Goal: Information Seeking & Learning: Stay updated

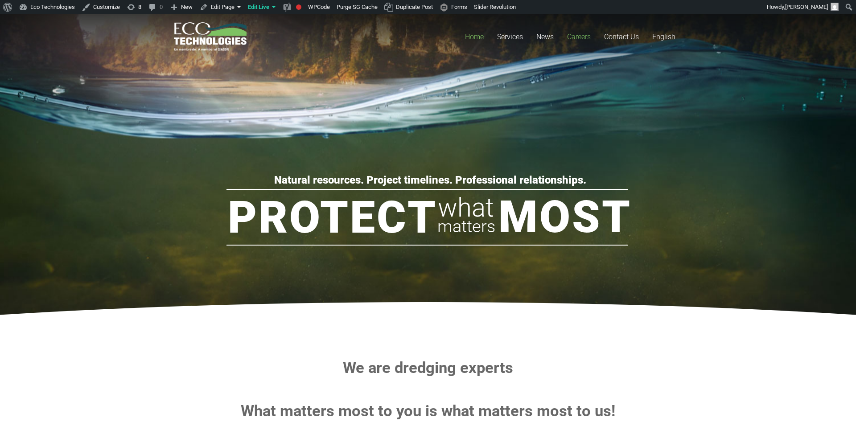
click at [577, 37] on span "Careers" at bounding box center [579, 37] width 24 height 8
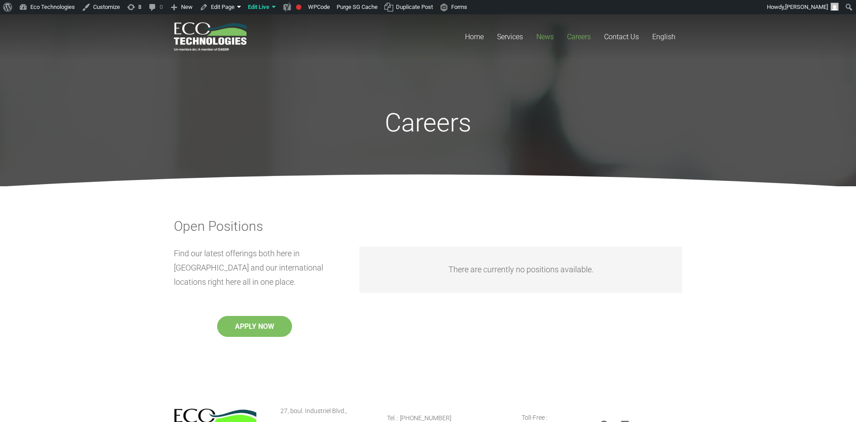
click at [535, 38] on link "News" at bounding box center [544, 36] width 31 height 45
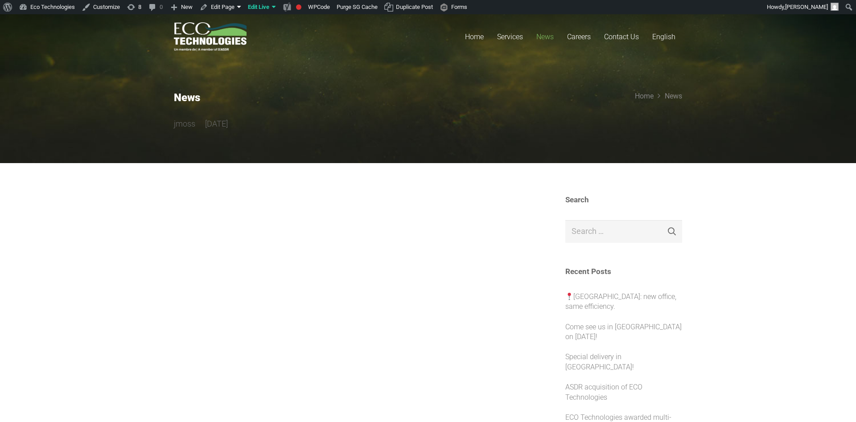
drag, startPoint x: 180, startPoint y: 86, endPoint x: 318, endPoint y: 150, distance: 152.2
click at [298, 135] on section "News jmoss 4 years ago Home News" at bounding box center [428, 88] width 856 height 149
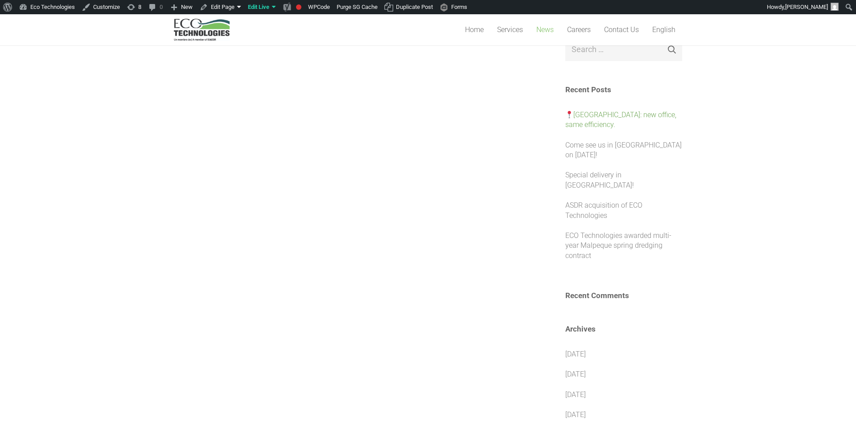
click at [612, 113] on link "[GEOGRAPHIC_DATA]: new office, same efficiency." at bounding box center [620, 120] width 111 height 18
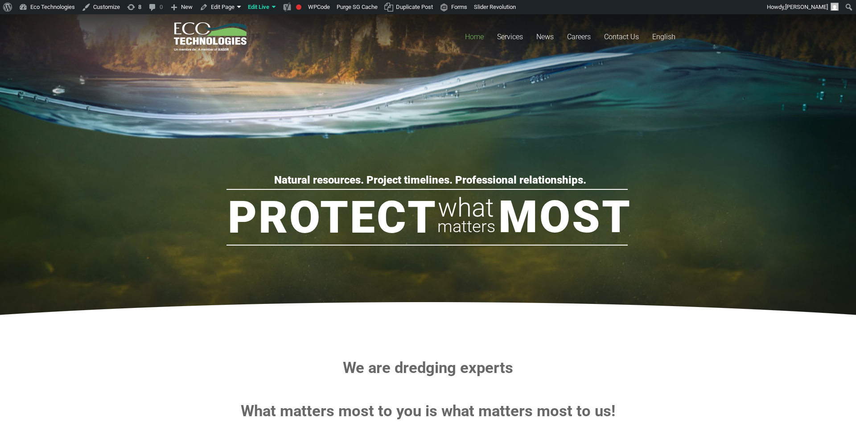
click at [37, 139] on rs-slide "Natural resources. Project timelines. Professional relationships. Protect Most …" at bounding box center [428, 170] width 856 height 312
click at [550, 39] on span "News" at bounding box center [544, 37] width 17 height 8
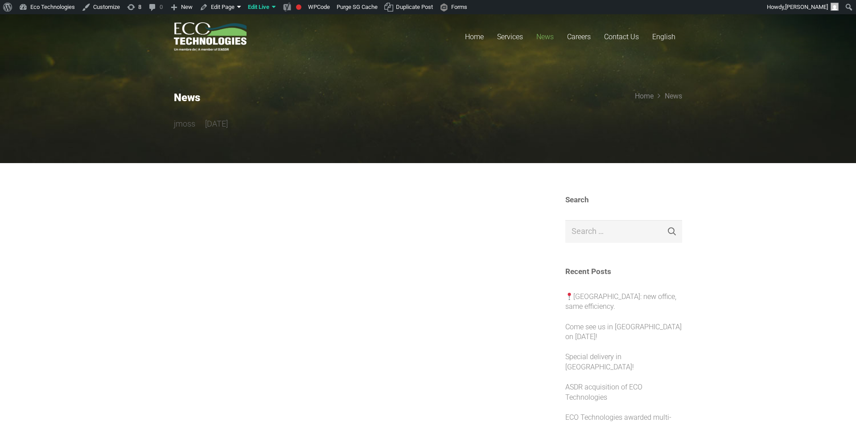
click at [284, 203] on div at bounding box center [349, 213] width 351 height 36
click at [285, 199] on div at bounding box center [349, 213] width 351 height 36
click at [288, 217] on div at bounding box center [349, 213] width 351 height 36
